Goal: Task Accomplishment & Management: Use online tool/utility

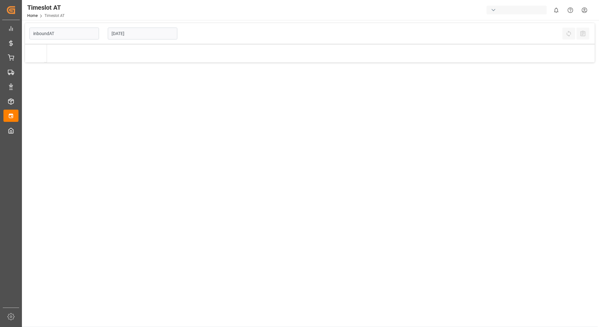
type input "Inbound AT"
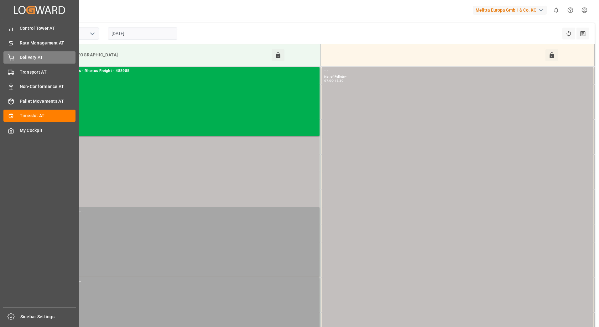
click at [22, 59] on span "Delivery AT" at bounding box center [48, 57] width 56 height 7
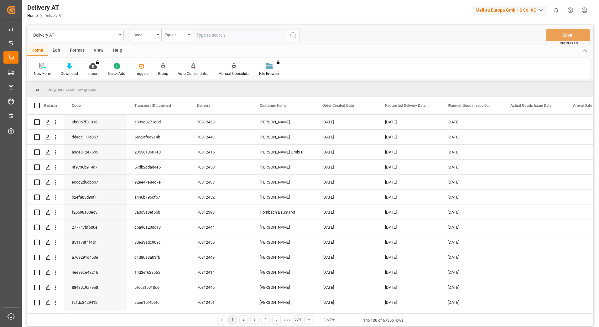
click at [162, 71] on div "Group" at bounding box center [163, 74] width 10 height 6
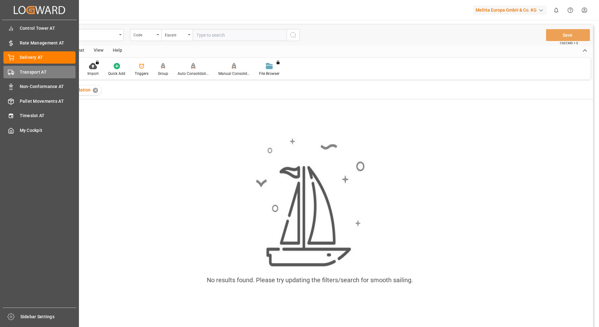
click at [16, 73] on div "Transport AT Transport AT" at bounding box center [39, 72] width 72 height 12
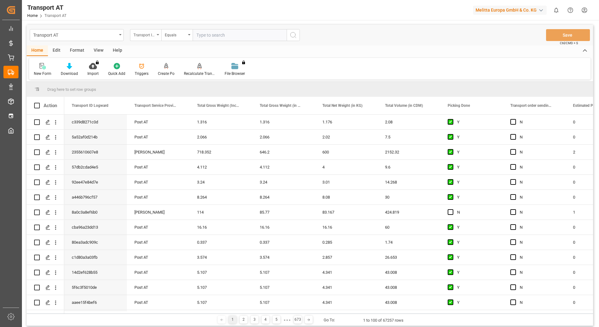
click at [141, 36] on div "Transport ID Logward" at bounding box center [143, 34] width 21 height 7
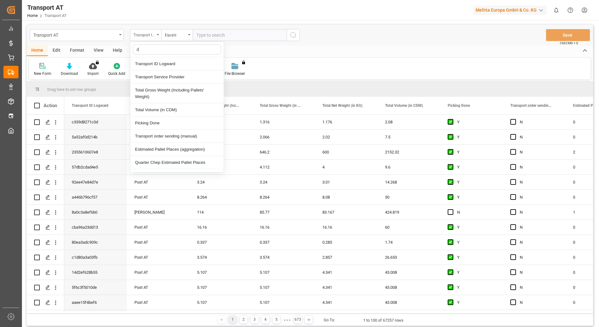
type input "do"
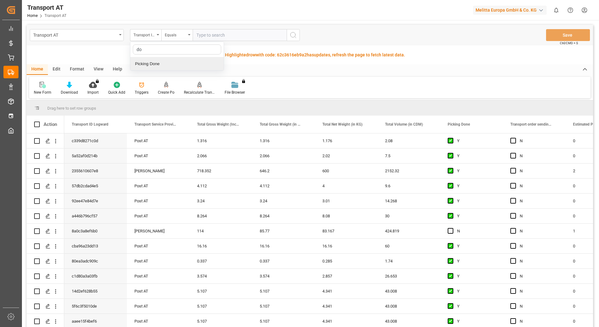
click at [157, 66] on div "Picking Done" at bounding box center [176, 63] width 93 height 13
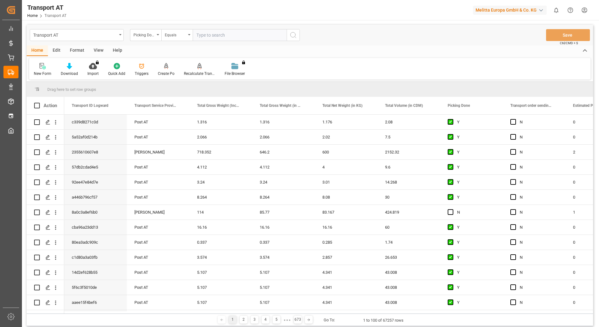
click at [203, 36] on input "text" at bounding box center [240, 35] width 94 height 12
type input "Y"
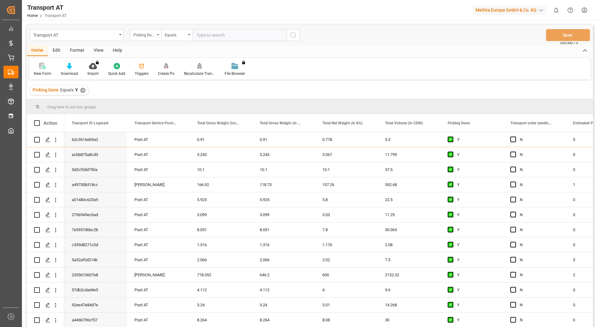
click at [156, 36] on div "Picking Done" at bounding box center [145, 35] width 31 height 12
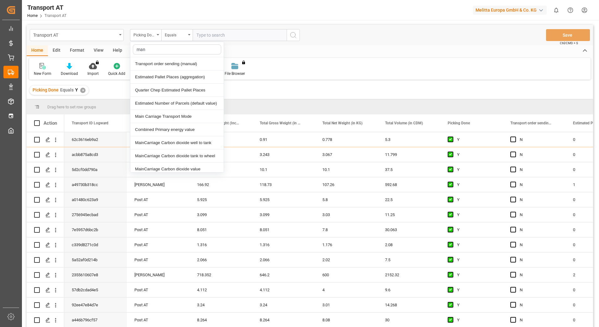
type input "manu"
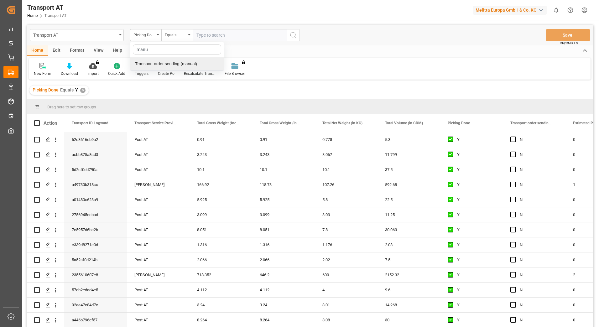
click at [166, 63] on div "Transport order sending (manual)" at bounding box center [176, 63] width 93 height 13
click at [208, 35] on input "text" at bounding box center [240, 35] width 94 height 12
type input "N"
click at [158, 36] on div "Transport order sending (manual)" at bounding box center [145, 35] width 31 height 12
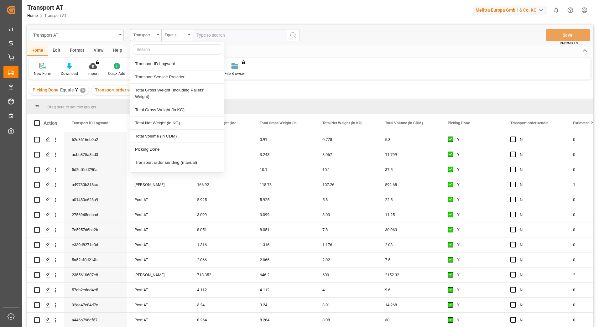
type input "s"
click at [158, 75] on div "Transport Service Provider" at bounding box center [176, 76] width 93 height 13
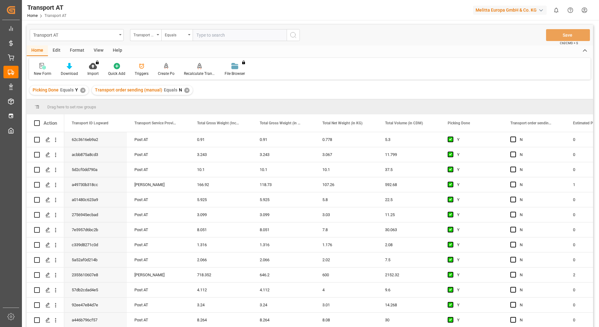
click at [209, 34] on input "text" at bounding box center [240, 35] width 94 height 12
type input "gebr [PERSON_NAME]"
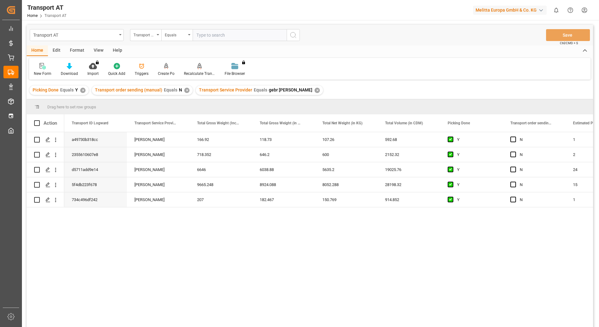
click at [91, 48] on div "View" at bounding box center [98, 50] width 19 height 11
click at [37, 73] on div "Default" at bounding box center [40, 74] width 12 height 6
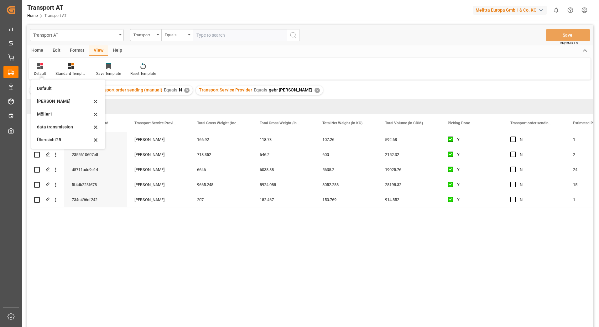
click at [54, 128] on div "data transmission" at bounding box center [64, 127] width 55 height 7
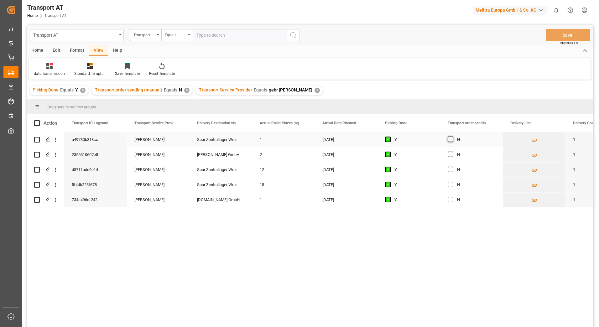
click at [451, 140] on span "Press SPACE to select this row." at bounding box center [450, 140] width 6 height 6
click at [452, 137] on input "Press SPACE to select this row." at bounding box center [452, 137] width 0 height 0
click at [452, 154] on span "Press SPACE to select this row." at bounding box center [450, 155] width 6 height 6
click at [452, 152] on input "Press SPACE to select this row." at bounding box center [452, 152] width 0 height 0
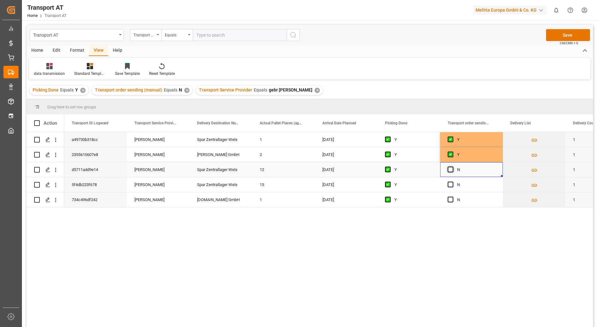
click at [449, 170] on span "Press SPACE to select this row." at bounding box center [450, 170] width 6 height 6
click at [452, 167] on input "Press SPACE to select this row." at bounding box center [452, 167] width 0 height 0
click at [450, 185] on span "Press SPACE to select this row." at bounding box center [450, 185] width 6 height 6
click at [452, 182] on input "Press SPACE to select this row." at bounding box center [452, 182] width 0 height 0
click at [450, 198] on span "Press SPACE to select this row." at bounding box center [450, 200] width 6 height 6
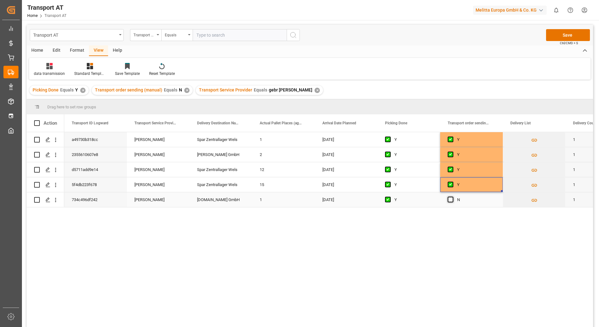
click at [452, 197] on input "Press SPACE to select this row." at bounding box center [452, 197] width 0 height 0
click at [560, 35] on button "Save" at bounding box center [568, 35] width 44 height 12
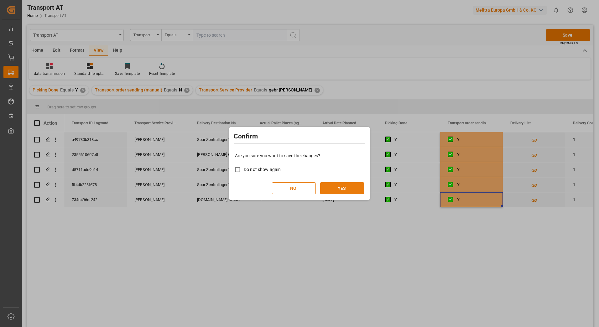
click at [344, 190] on button "YES" at bounding box center [342, 188] width 44 height 12
